Goal: Information Seeking & Learning: Learn about a topic

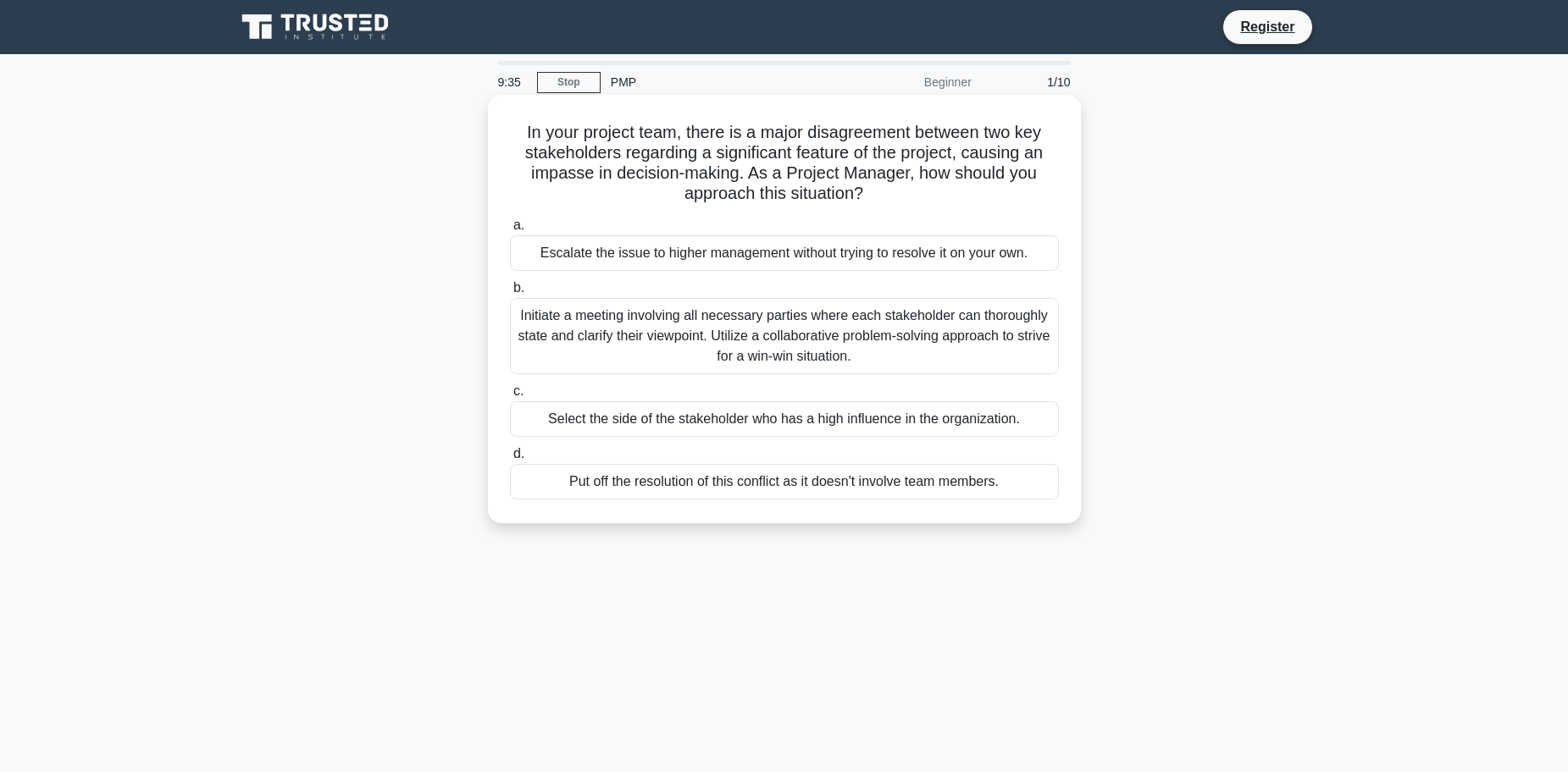
click at [804, 319] on div "Initiate a meeting involving all necessary parties where each stakeholder can t…" at bounding box center [784, 336] width 549 height 76
click at [510, 294] on input "b. Initiate a meeting involving all necessary parties where each stakeholder ca…" at bounding box center [510, 288] width 0 height 11
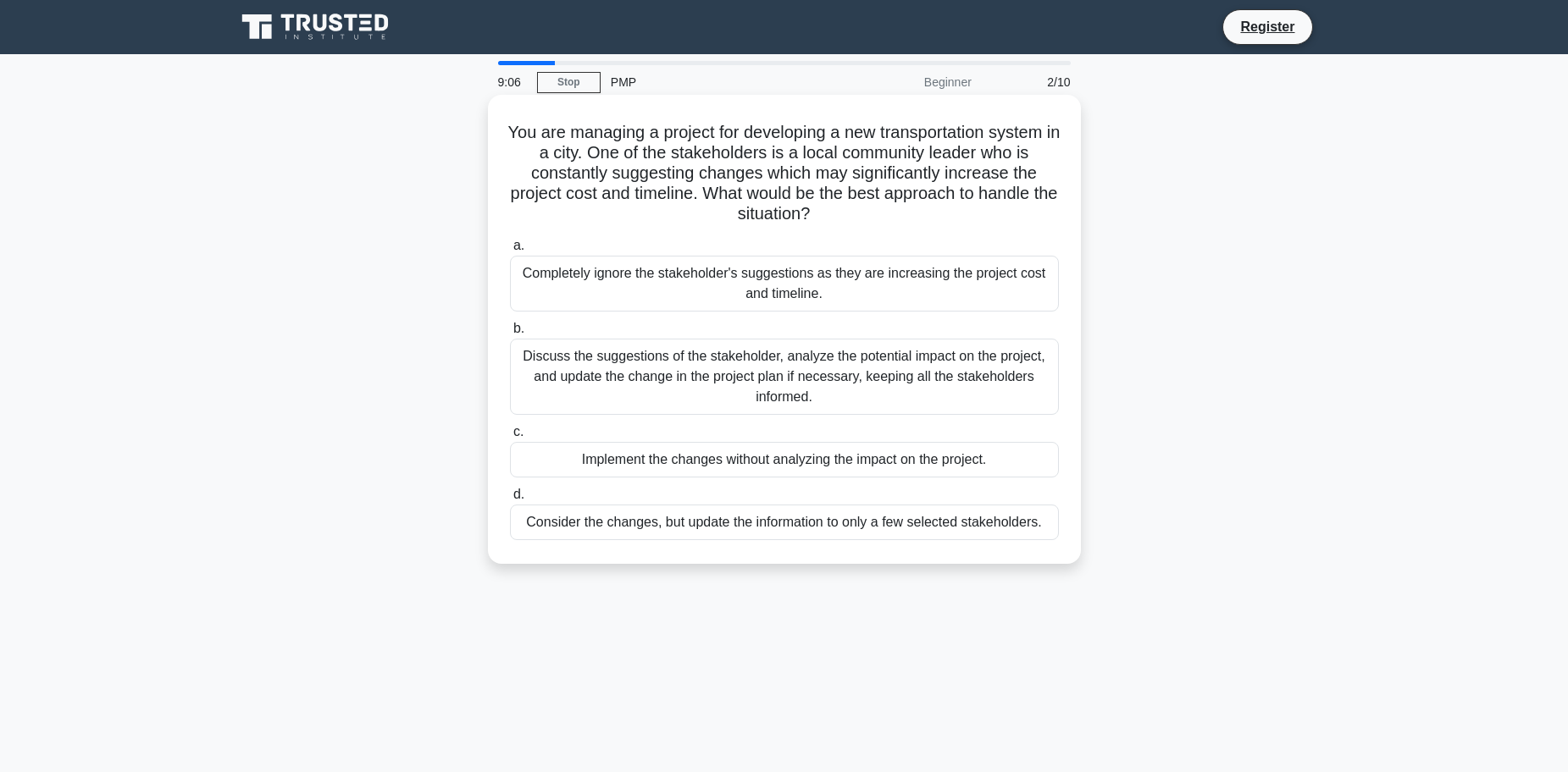
click at [761, 382] on div "Discuss the suggestions of the stakeholder, analyze the potential impact on the…" at bounding box center [784, 376] width 549 height 76
click at [510, 334] on input "b. Discuss the suggestions of the stakeholder, analyze the potential impact on …" at bounding box center [510, 329] width 0 height 11
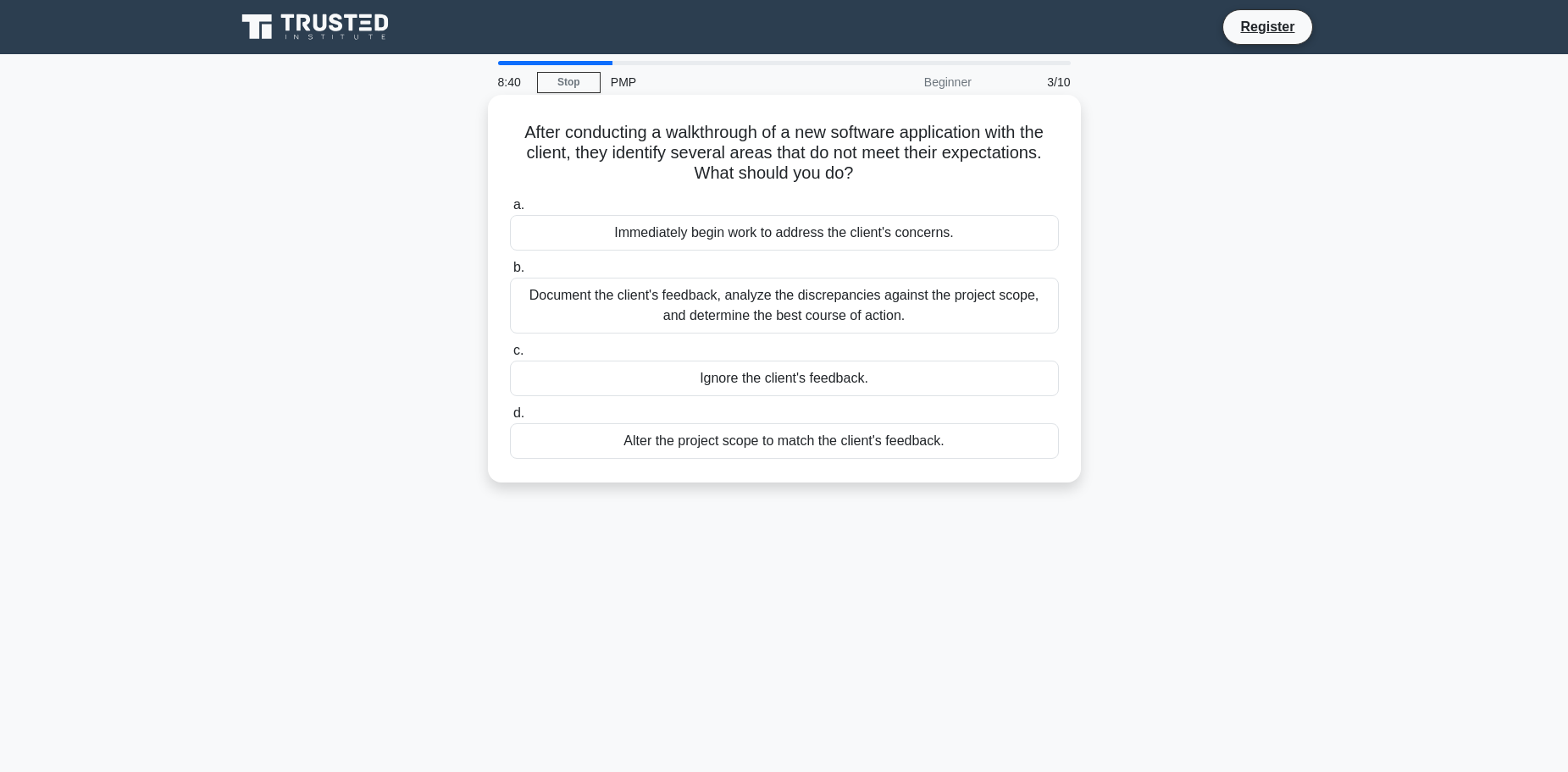
click at [734, 312] on div "Document the client's feedback, analyze the discrepancies against the project s…" at bounding box center [784, 306] width 549 height 56
click at [510, 274] on input "b. Document the client's feedback, analyze the discrepancies against the projec…" at bounding box center [510, 268] width 0 height 11
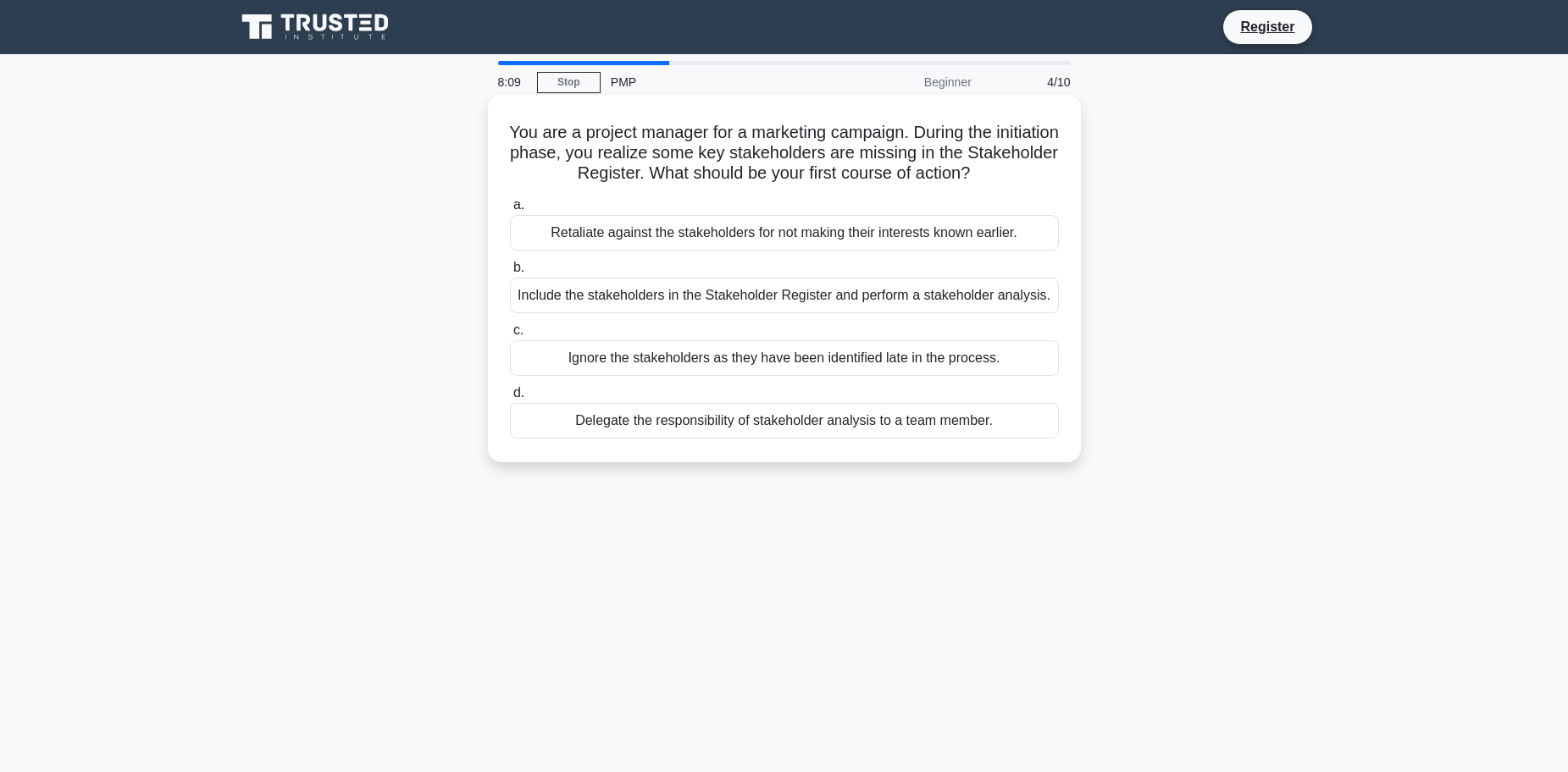
click at [648, 298] on div "Include the stakeholders in the Stakeholder Register and perform a stakeholder …" at bounding box center [784, 296] width 549 height 36
click at [510, 274] on input "b. Include the stakeholders in the Stakeholder Register and perform a stakehold…" at bounding box center [510, 268] width 0 height 11
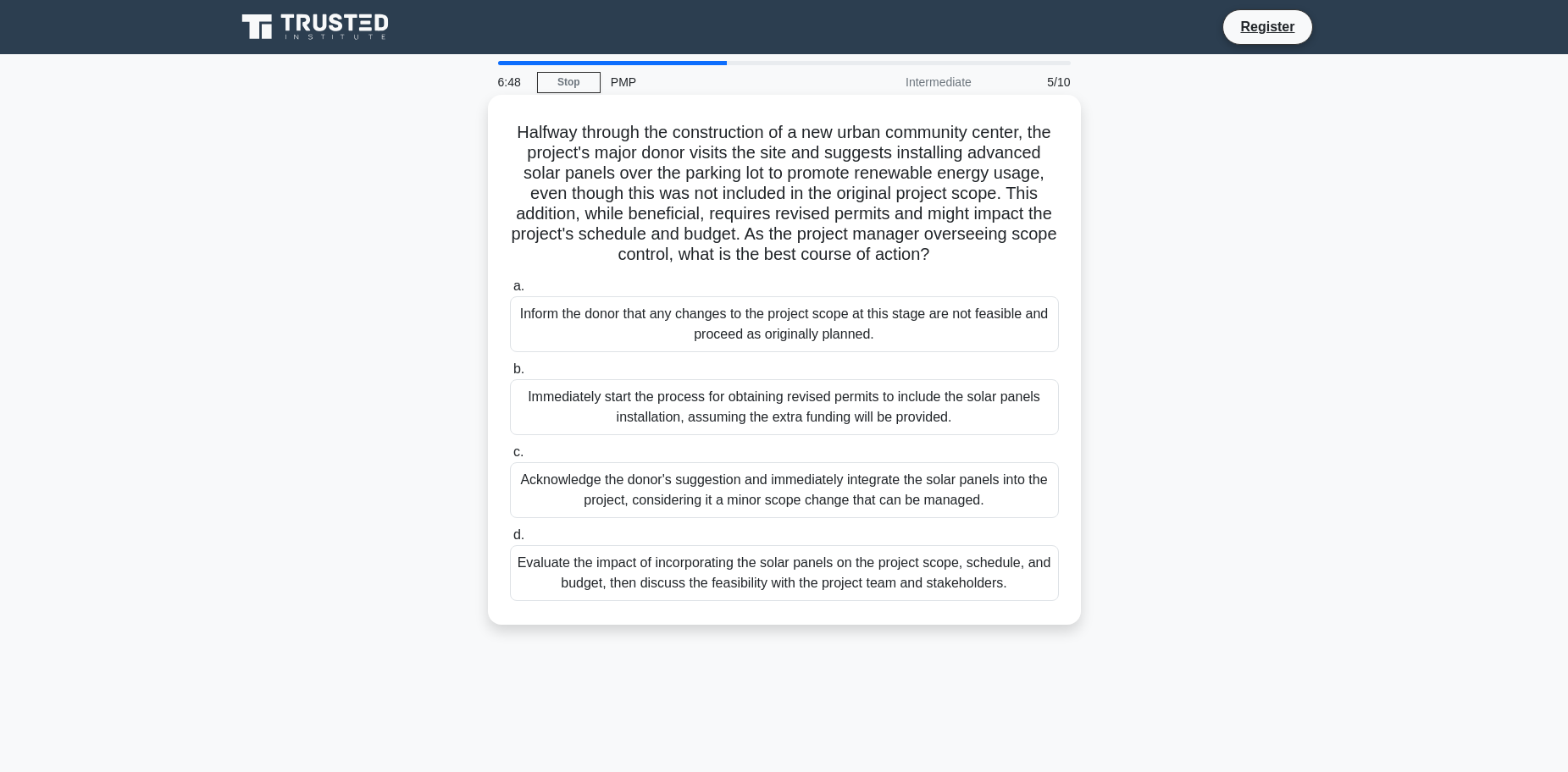
click at [718, 601] on div "Evaluate the impact of incorporating the solar panels on the project scope, sch…" at bounding box center [784, 573] width 549 height 56
click at [510, 542] on input "d. Evaluate the impact of incorporating the solar panels on the project scope, …" at bounding box center [510, 536] width 0 height 11
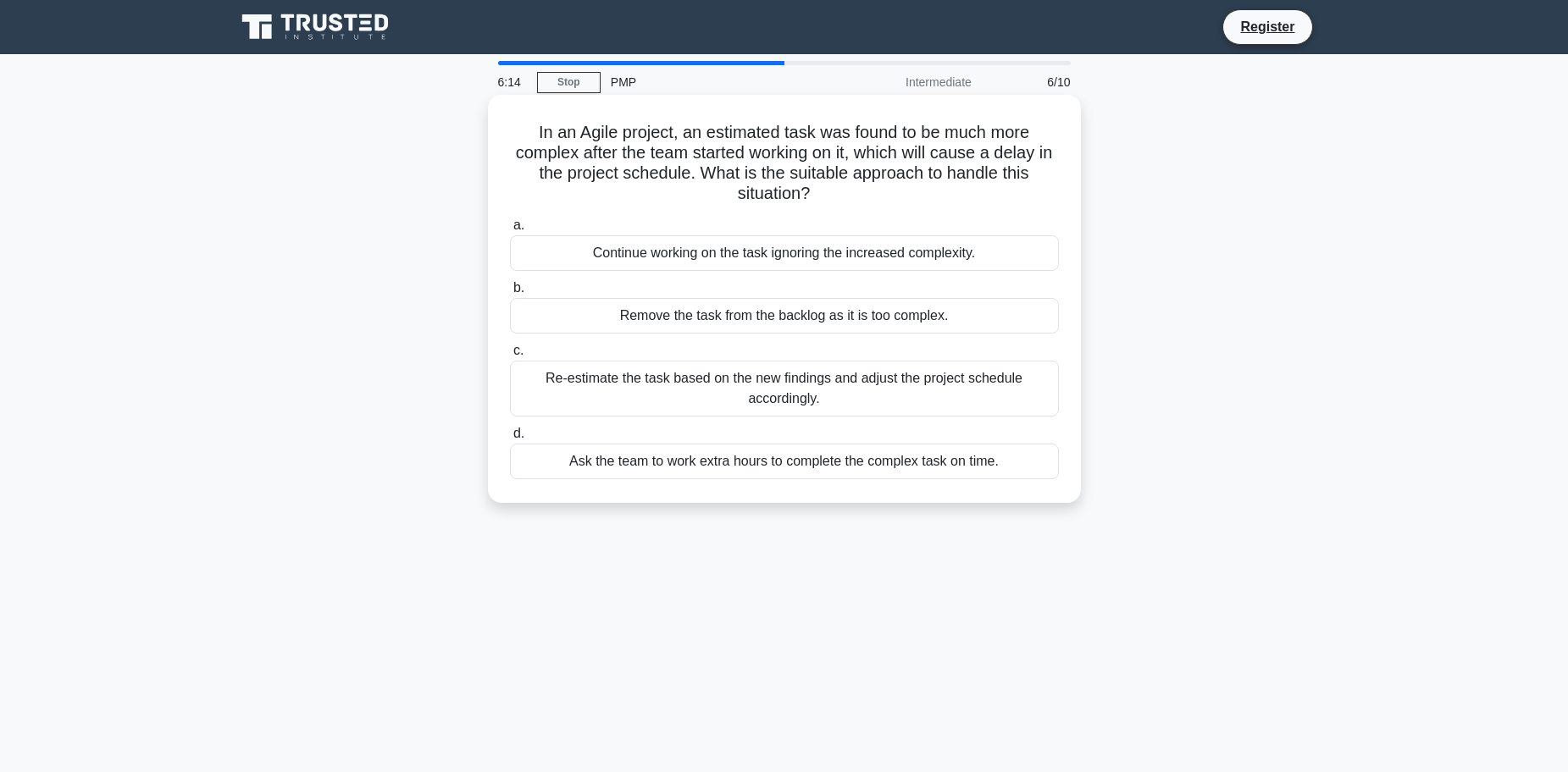
click at [704, 395] on div "Re-estimate the task based on the new findings and adjust the project schedule …" at bounding box center [784, 388] width 549 height 56
click at [510, 356] on input "c. Re-estimate the task based on the new findings and adjust the project schedu…" at bounding box center [510, 351] width 0 height 11
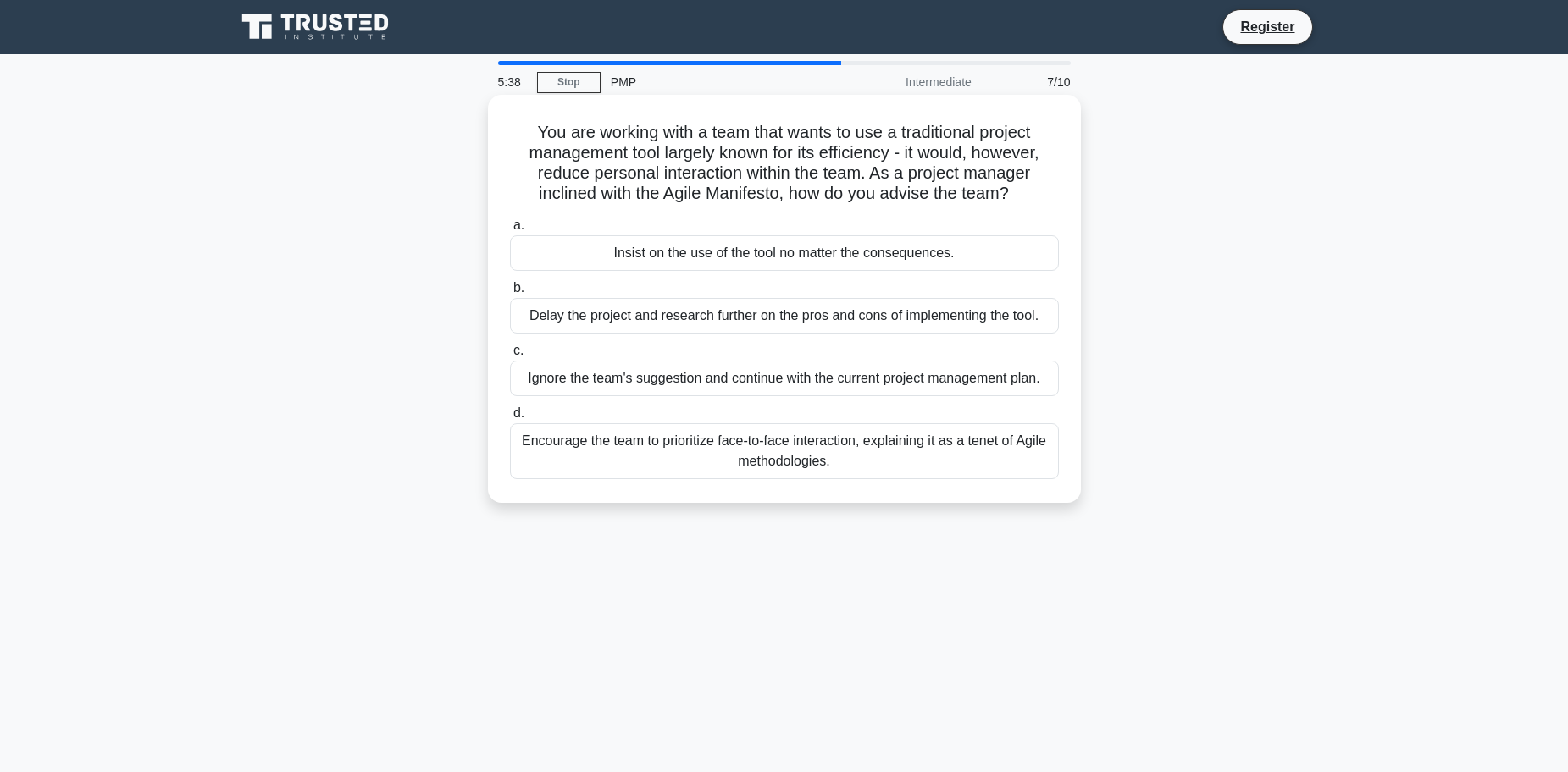
click at [911, 456] on div "Encourage the team to prioritize face-to-face interaction, explaining it as a t…" at bounding box center [784, 451] width 549 height 56
click at [510, 420] on input "d. Encourage the team to prioritize face-to-face interaction, explaining it as …" at bounding box center [510, 414] width 0 height 11
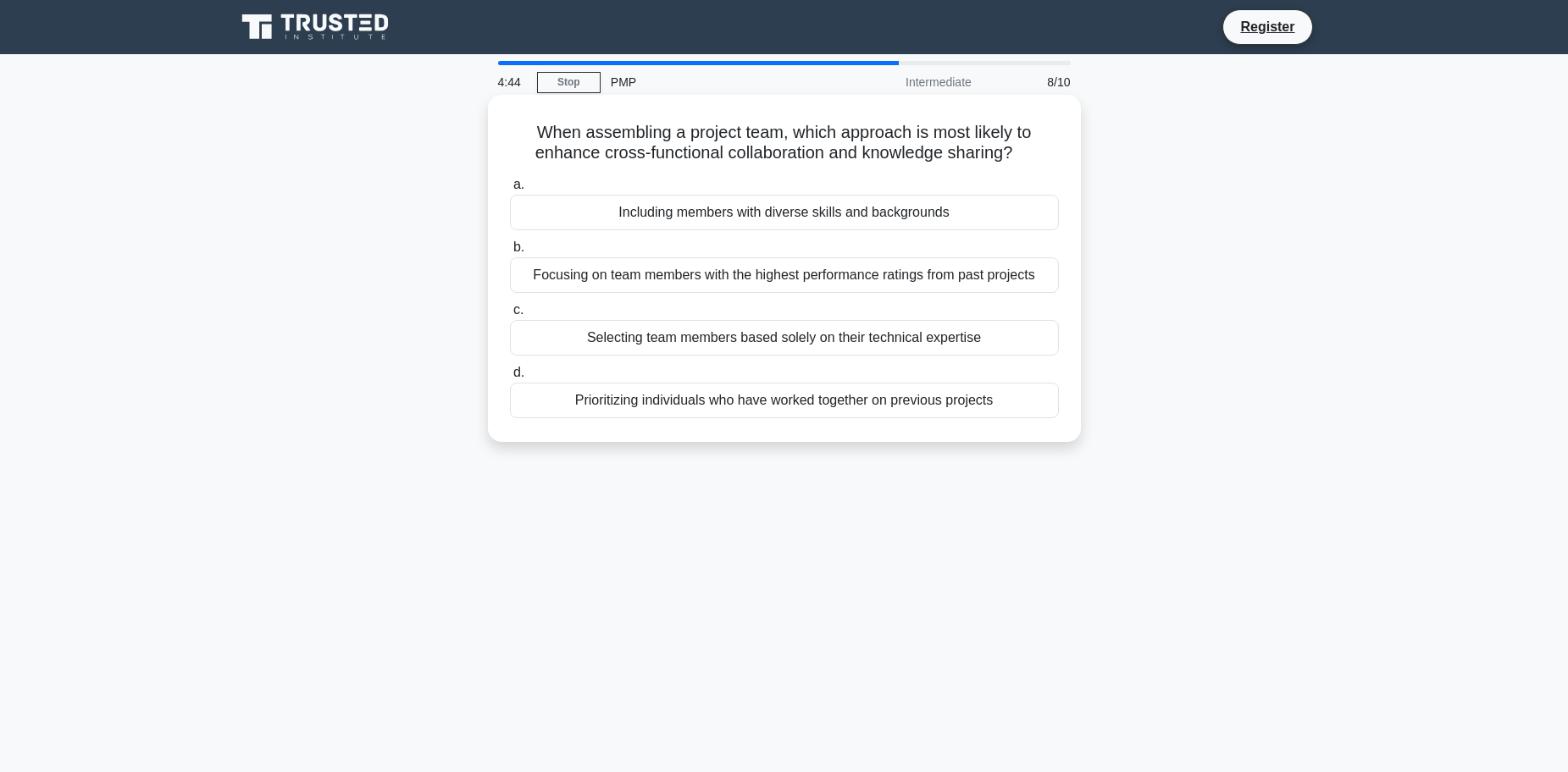
click at [839, 405] on div "Prioritizing individuals who have worked together on previous projects" at bounding box center [784, 400] width 549 height 36
click at [510, 378] on input "d. Prioritizing individuals who have worked together on previous projects" at bounding box center [510, 373] width 0 height 11
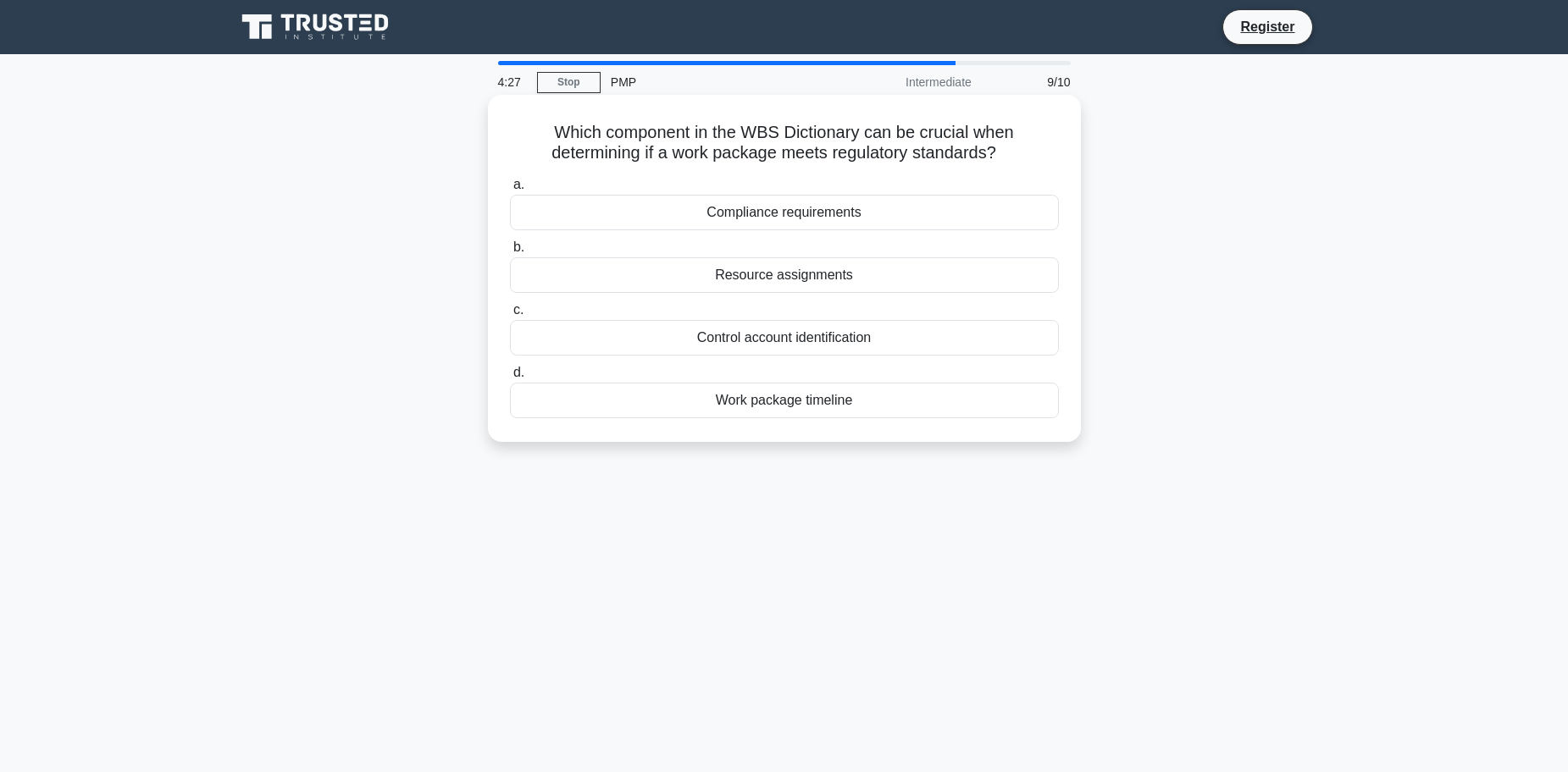
click at [816, 345] on div "Control account identification" at bounding box center [784, 338] width 549 height 36
click at [510, 316] on input "c. Control account identification" at bounding box center [510, 310] width 0 height 11
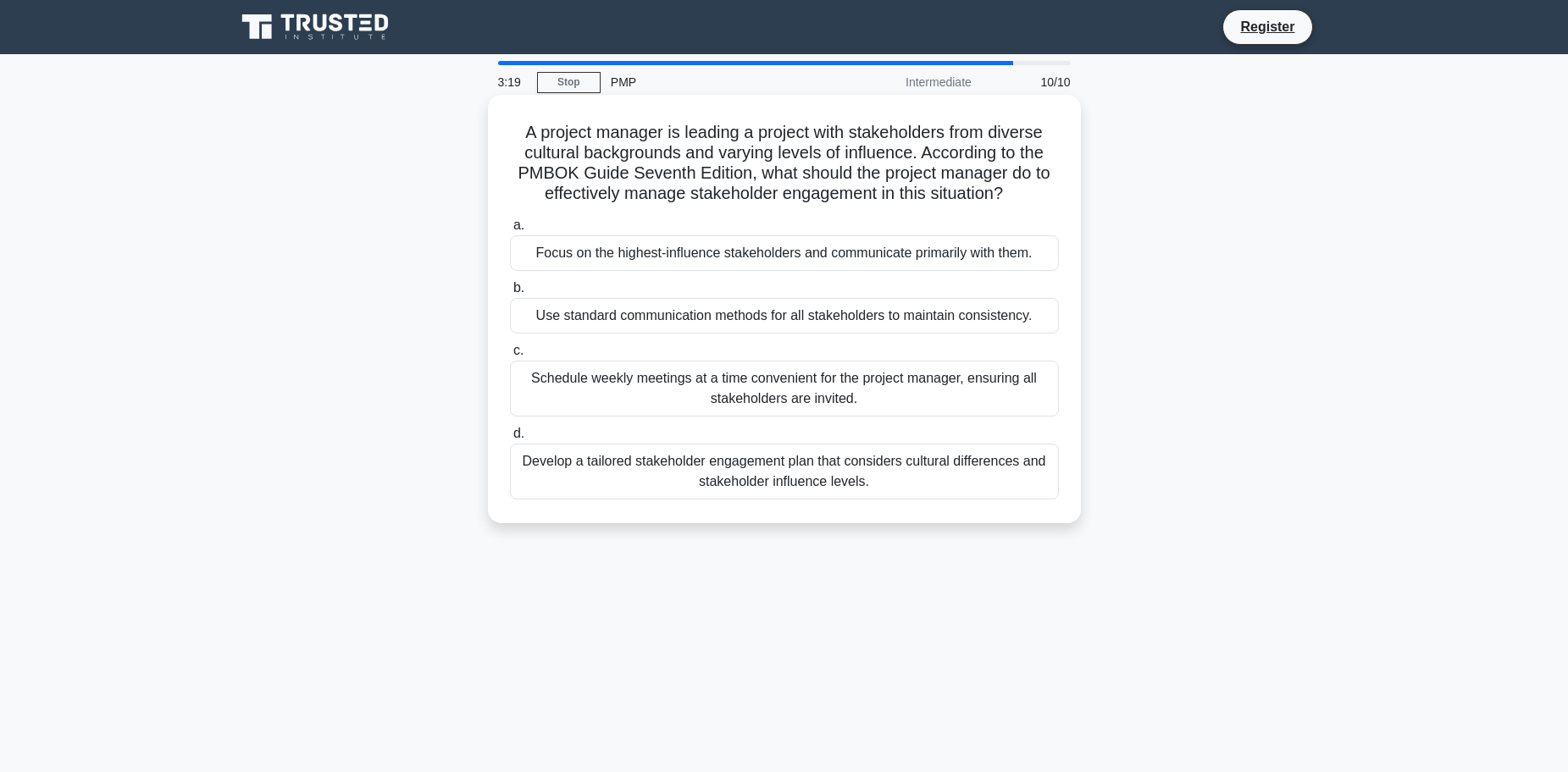
click at [878, 468] on div "Develop a tailored stakeholder engagement plan that considers cultural differen…" at bounding box center [784, 471] width 549 height 56
click at [510, 440] on input "d. Develop a tailored stakeholder engagement plan that considers cultural diffe…" at bounding box center [510, 434] width 0 height 11
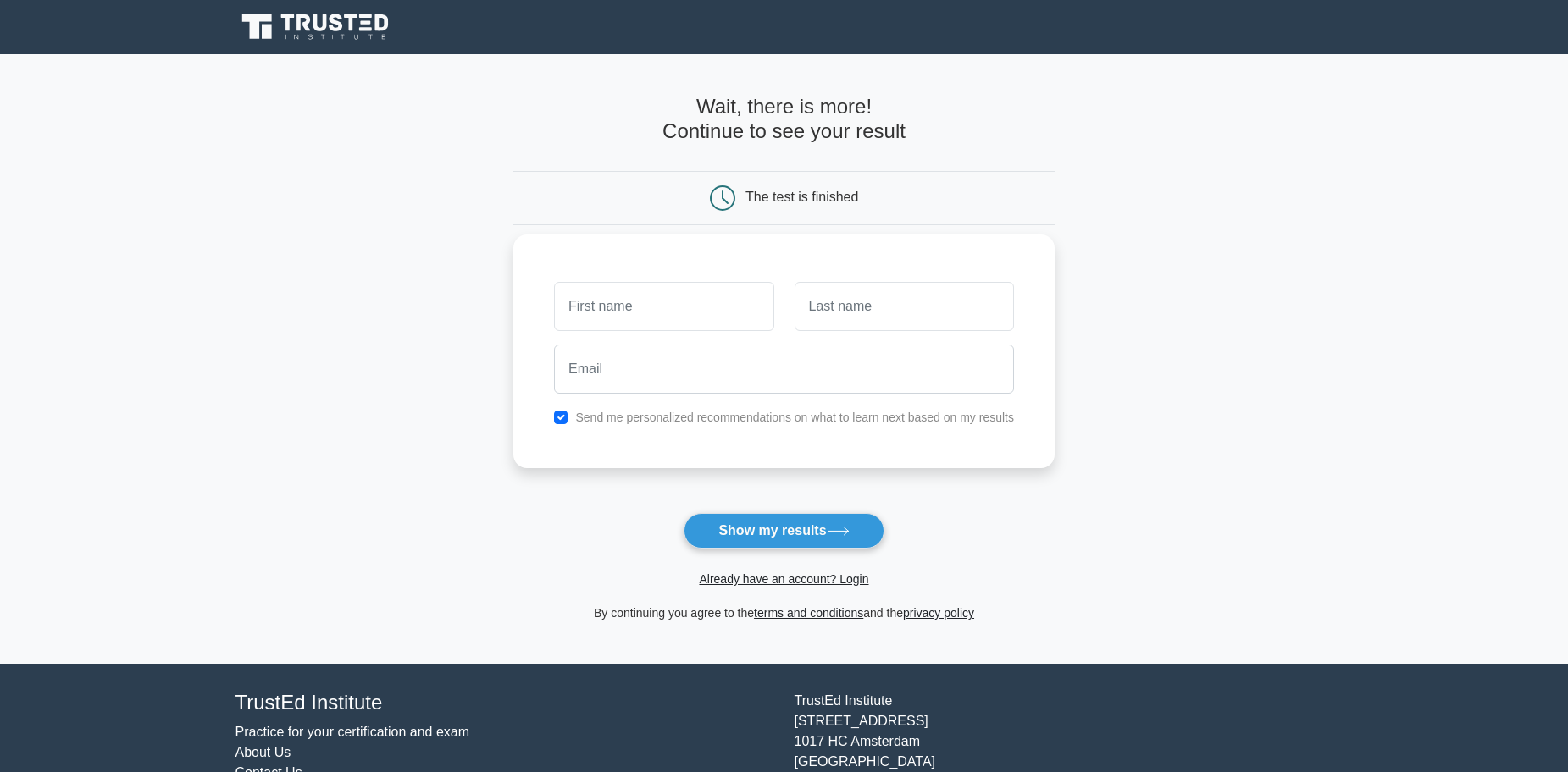
click at [651, 325] on input "text" at bounding box center [663, 307] width 219 height 50
type input "a"
type input "Marissa"
type input "Ali"
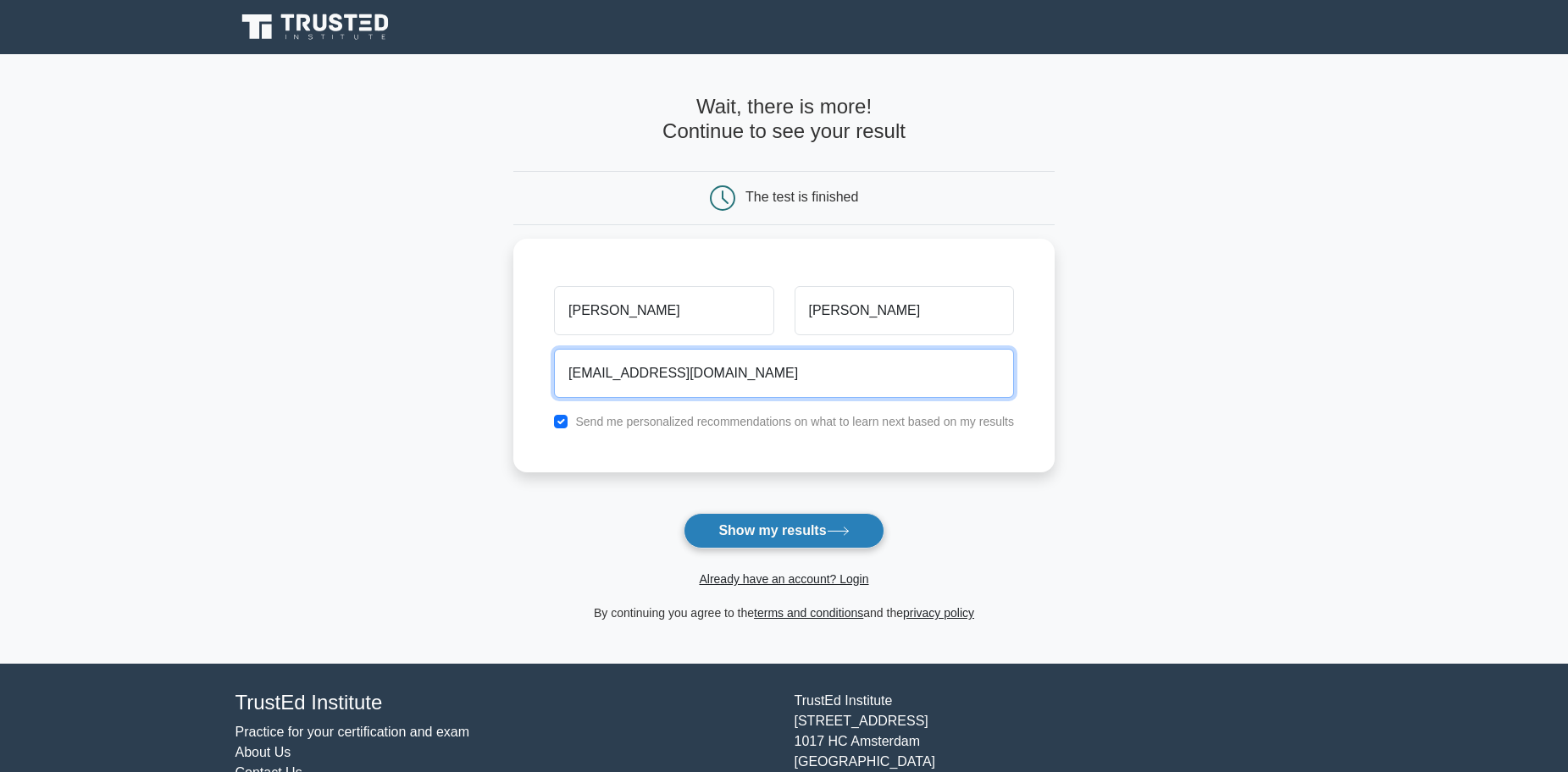
type input "marissa_ali@sagicor.com"
click at [767, 529] on button "Show my results" at bounding box center [784, 531] width 200 height 36
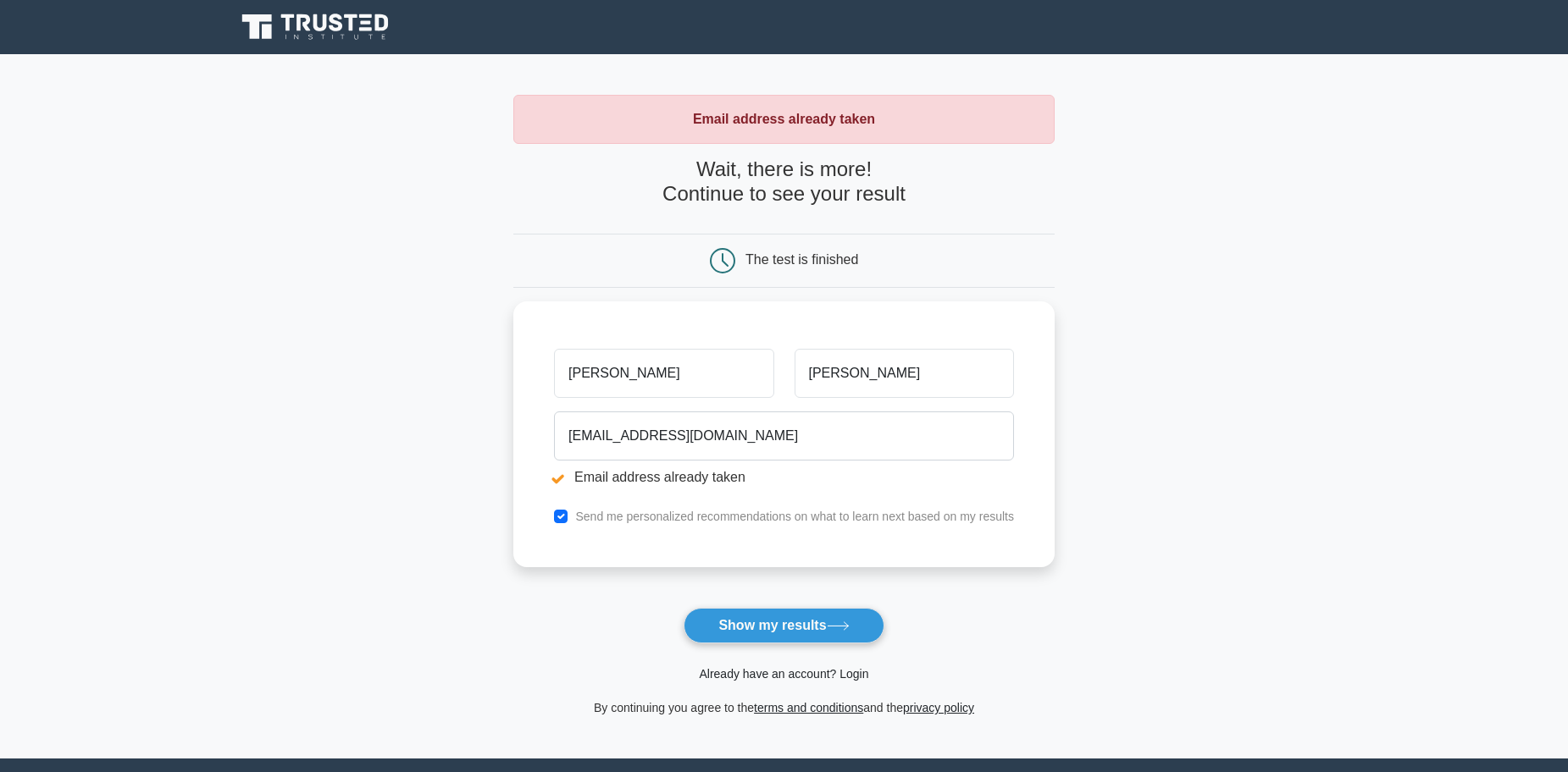
click at [790, 669] on link "Already have an account? Login" at bounding box center [783, 674] width 170 height 14
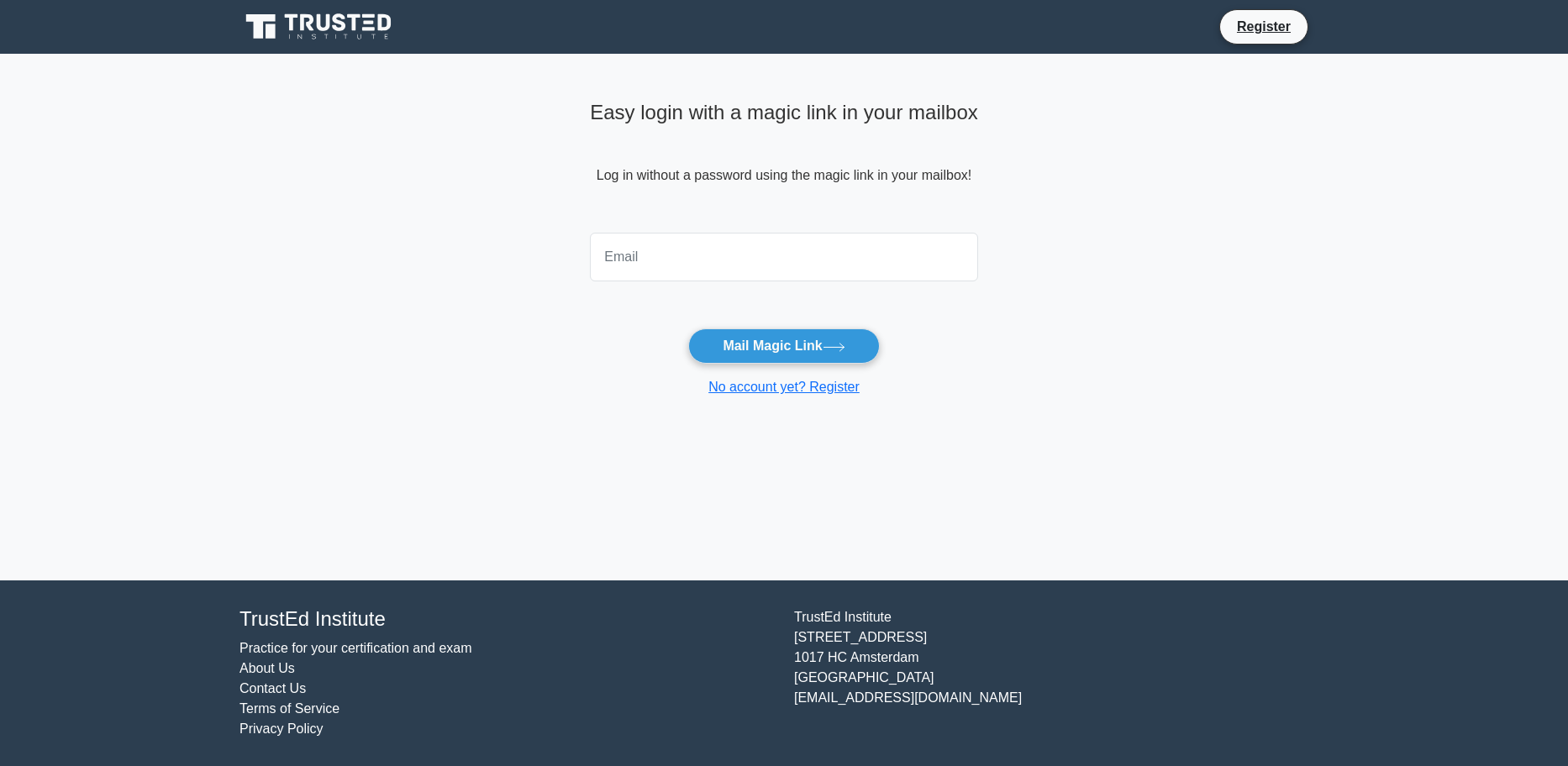
click at [689, 252] on input "email" at bounding box center [784, 258] width 388 height 49
type input "[EMAIL_ADDRESS][DOMAIN_NAME]"
click at [790, 357] on button "Mail Magic Link" at bounding box center [783, 346] width 190 height 36
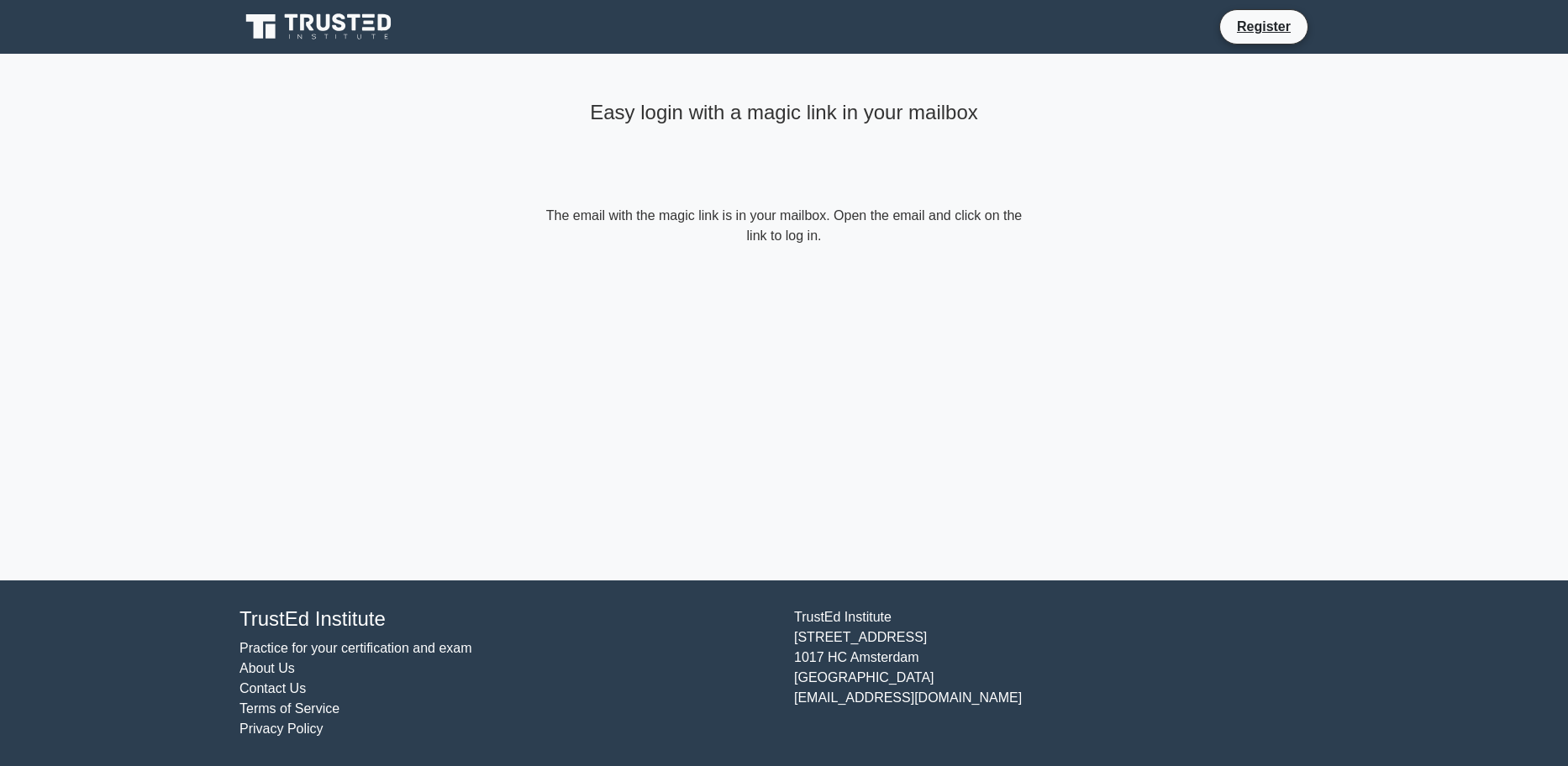
click at [774, 332] on div "Easy login with a magic link in your mailbox The email with the magic link is i…" at bounding box center [784, 317] width 504 height 526
click at [620, 280] on div "Easy login with a magic link in your mailbox The email with the magic link is i…" at bounding box center [784, 170] width 504 height 233
click at [1023, 153] on div "Easy login with a magic link in your mailbox" at bounding box center [783, 149] width 484 height 112
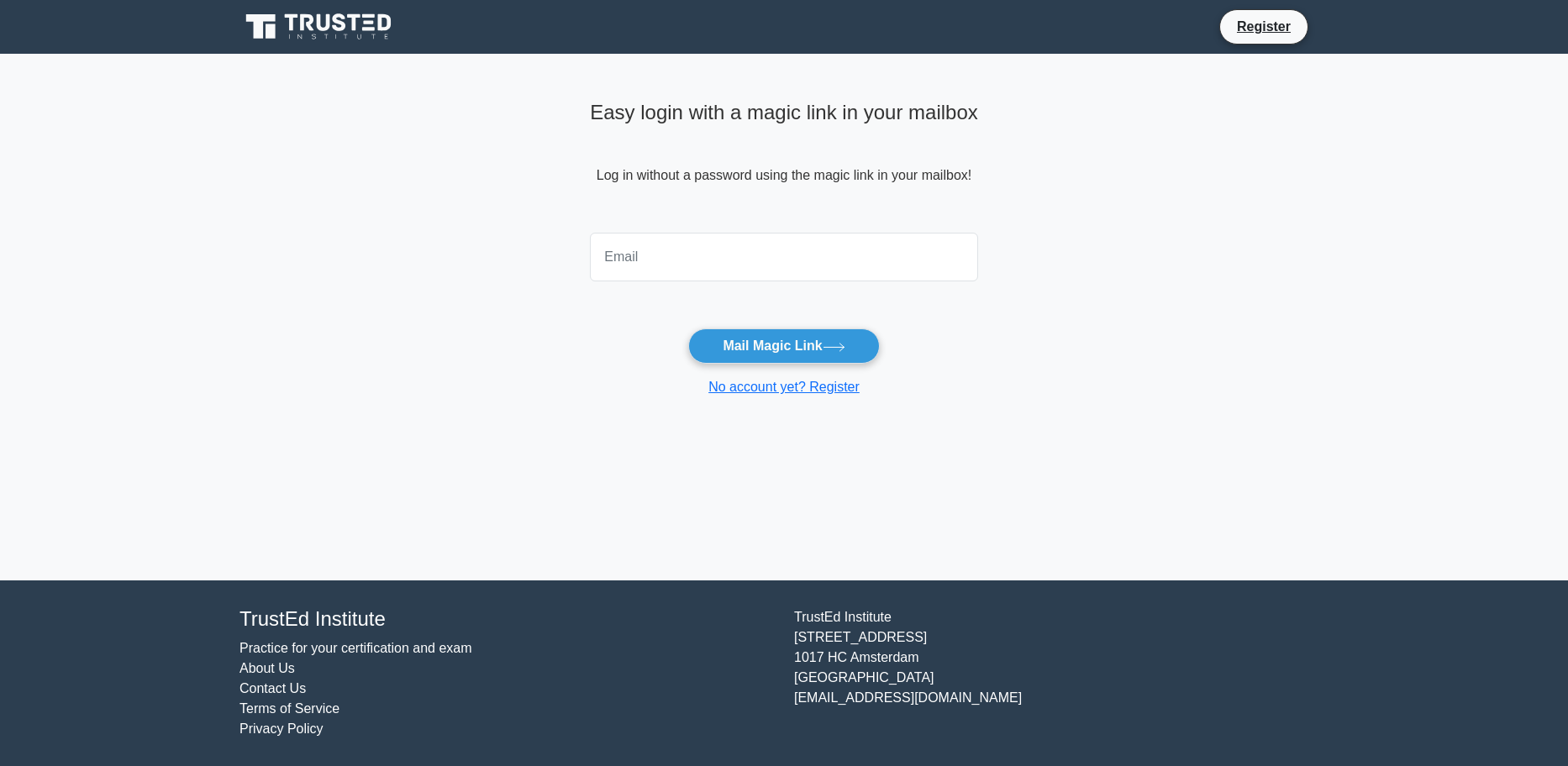
click at [732, 266] on input "email" at bounding box center [784, 258] width 388 height 49
type input "[EMAIL_ADDRESS][DOMAIN_NAME]"
click at [760, 344] on button "Mail Magic Link" at bounding box center [783, 346] width 190 height 36
